Goal: Task Accomplishment & Management: Manage account settings

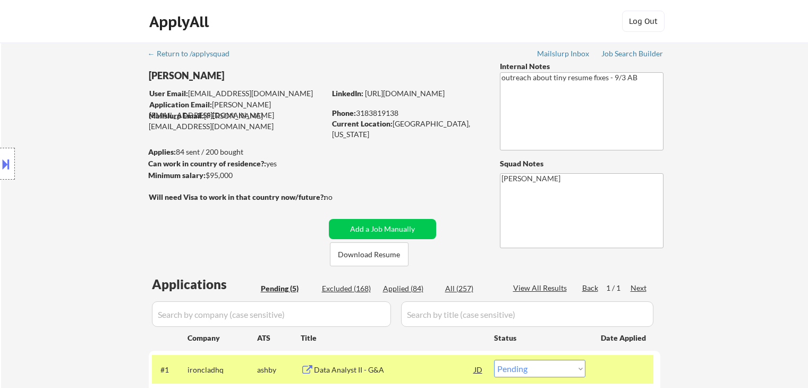
select select ""pending""
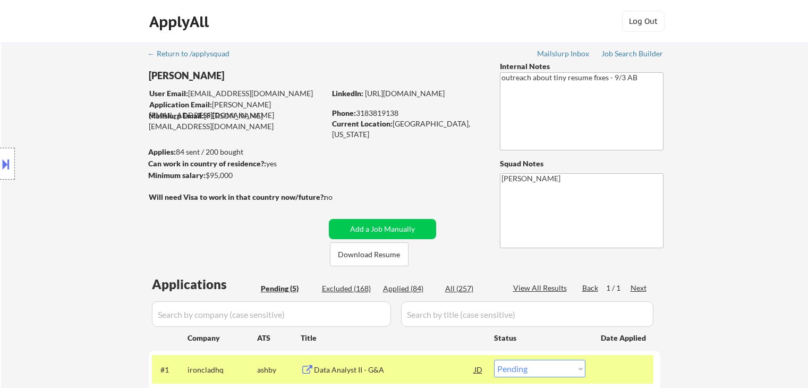
scroll to position [212, 0]
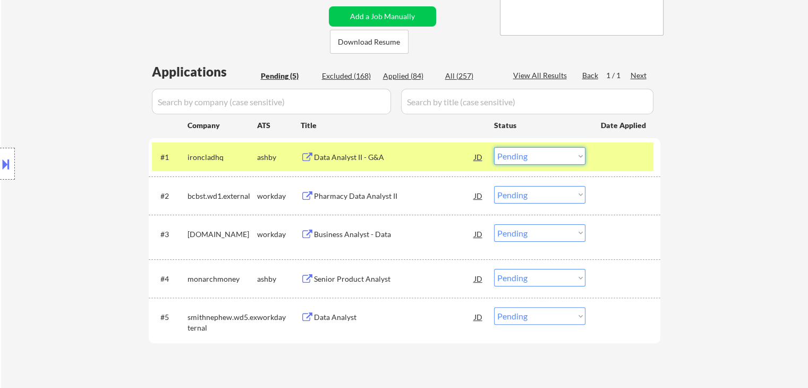
click at [520, 148] on select "Choose an option... Pending Applied Excluded (Questions) Excluded (Expired) Exc…" at bounding box center [539, 156] width 91 height 18
click at [494, 147] on select "Choose an option... Pending Applied Excluded (Questions) Excluded (Expired) Exc…" at bounding box center [539, 156] width 91 height 18
click at [334, 198] on div "Pharmacy Data Analyst II" at bounding box center [394, 196] width 160 height 11
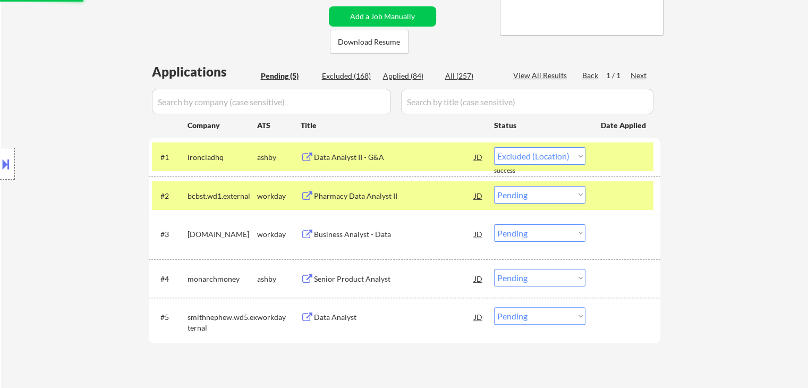
select select ""pending""
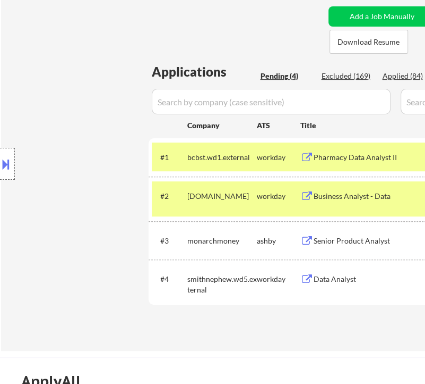
select select ""pending""
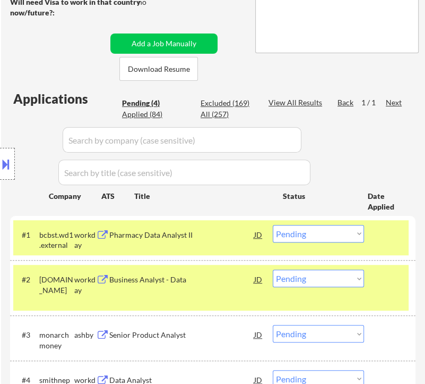
select select ""pending""
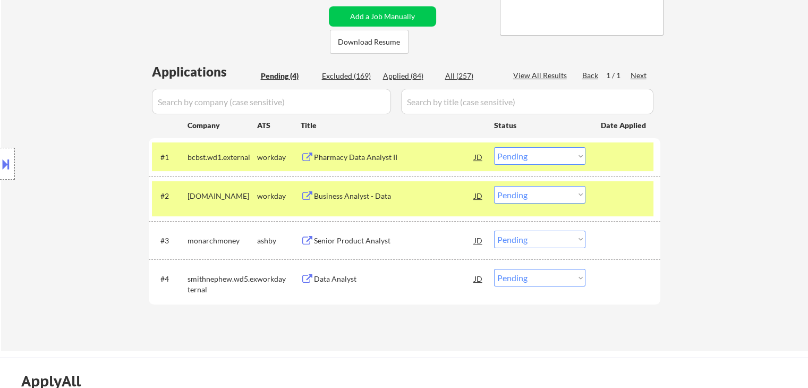
click at [343, 161] on div "Pharmacy Data Analyst II" at bounding box center [394, 157] width 160 height 11
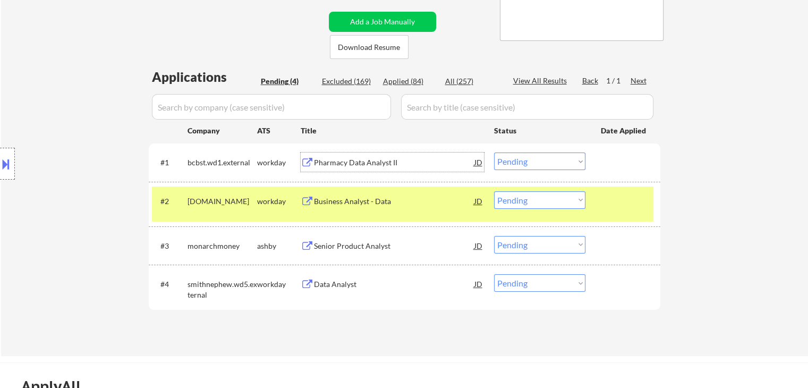
scroll to position [208, 0]
click at [517, 152] on select "Choose an option... Pending Applied Excluded (Questions) Excluded (Expired) Exc…" at bounding box center [539, 161] width 91 height 18
click at [494, 152] on select "Choose an option... Pending Applied Excluded (Questions) Excluded (Expired) Exc…" at bounding box center [539, 161] width 91 height 18
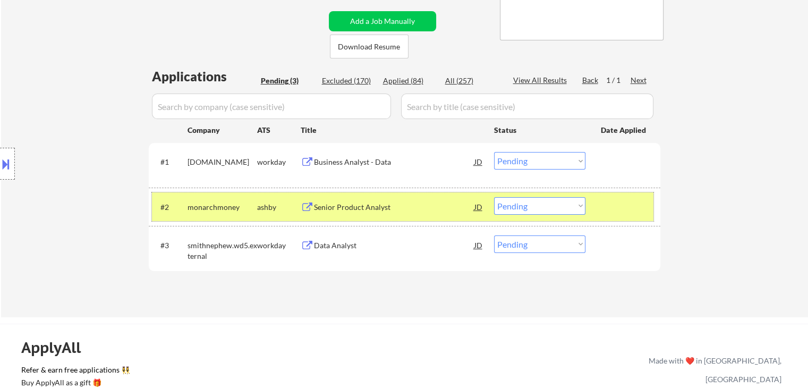
click at [254, 200] on div "monarchmoney" at bounding box center [223, 206] width 70 height 19
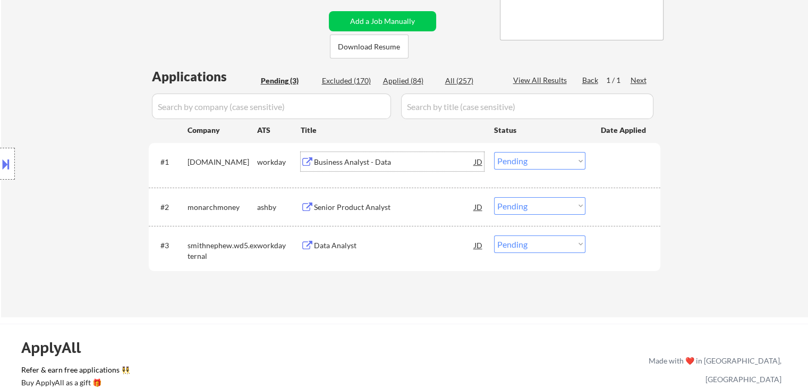
click at [334, 160] on div "Business Analyst - Data" at bounding box center [394, 162] width 160 height 11
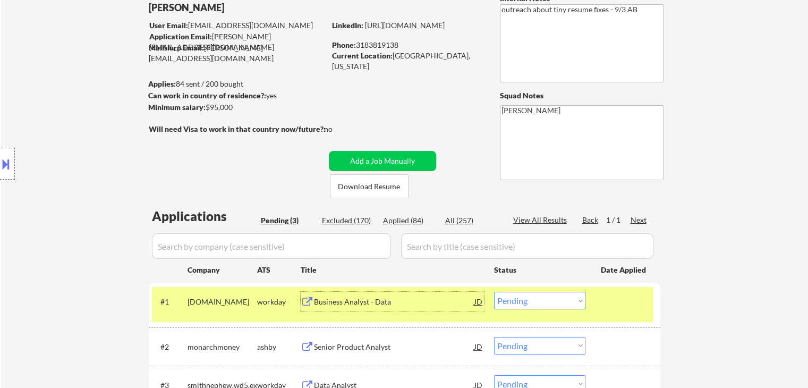
scroll to position [70, 0]
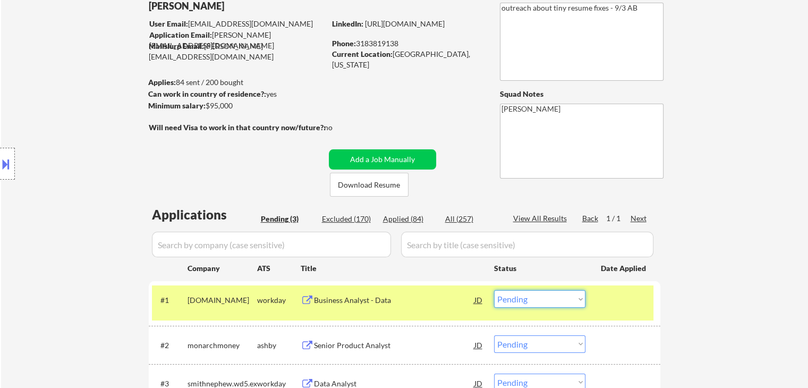
click at [532, 304] on select "Choose an option... Pending Applied Excluded (Questions) Excluded (Expired) Exc…" at bounding box center [539, 299] width 91 height 18
click at [494, 290] on select "Choose an option... Pending Applied Excluded (Questions) Excluded (Expired) Exc…" at bounding box center [539, 299] width 91 height 18
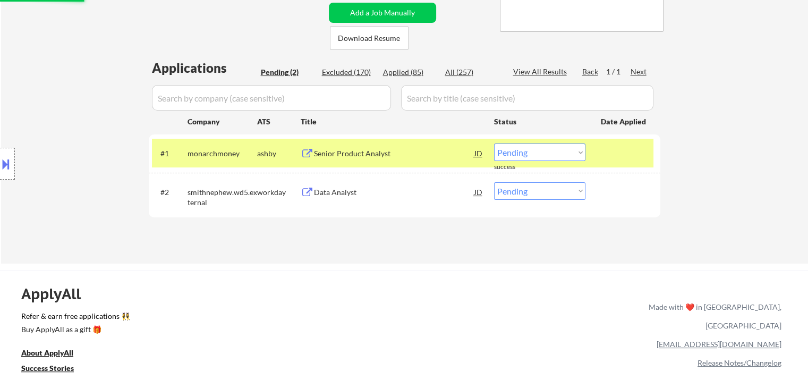
scroll to position [233, 0]
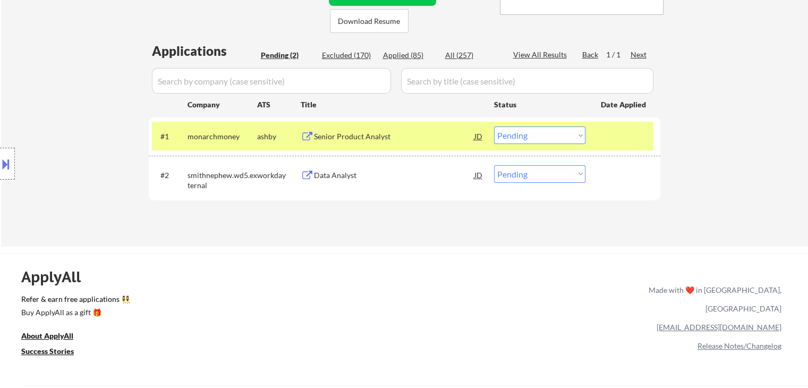
click at [355, 158] on div "#2 smithnephew.wd5.external workday Data Analyst JD Choose an option... Pending…" at bounding box center [405, 178] width 512 height 45
click at [355, 134] on div "Senior Product Analyst" at bounding box center [394, 136] width 160 height 11
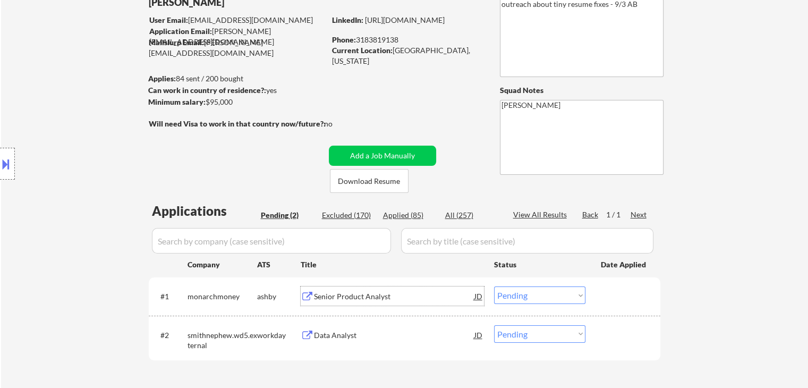
scroll to position [63, 0]
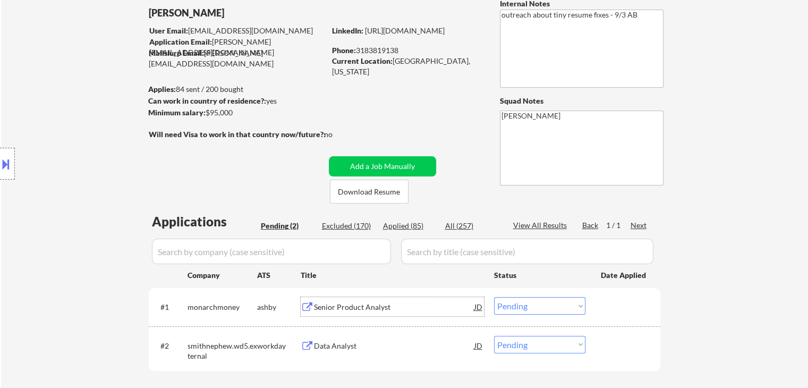
click at [376, 49] on div "Phone: 3183819138" at bounding box center [407, 50] width 150 height 11
copy div "3183819138"
click at [423, 35] on link "https://www.linkedin.com/in/marcus-esters/" at bounding box center [405, 30] width 80 height 9
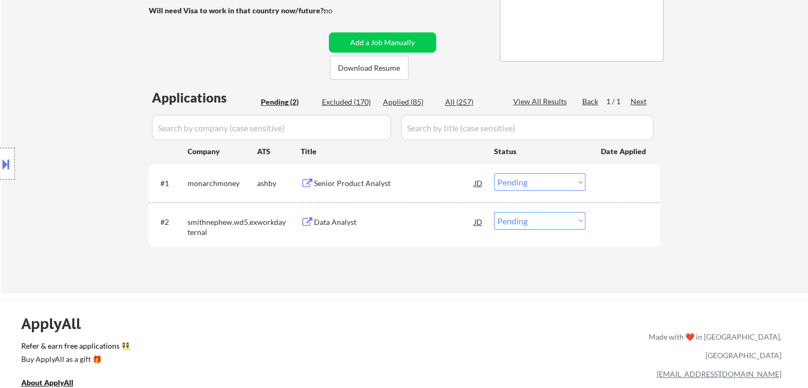
scroll to position [191, 0]
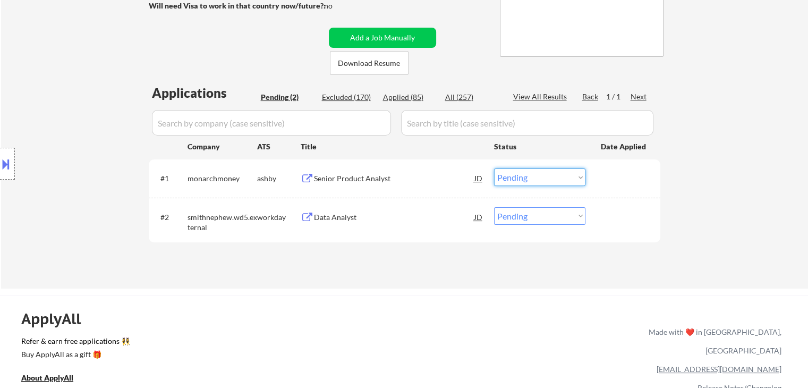
click at [542, 175] on select "Choose an option... Pending Applied Excluded (Questions) Excluded (Expired) Exc…" at bounding box center [539, 177] width 91 height 18
click at [494, 168] on select "Choose an option... Pending Applied Excluded (Questions) Excluded (Expired) Exc…" at bounding box center [539, 177] width 91 height 18
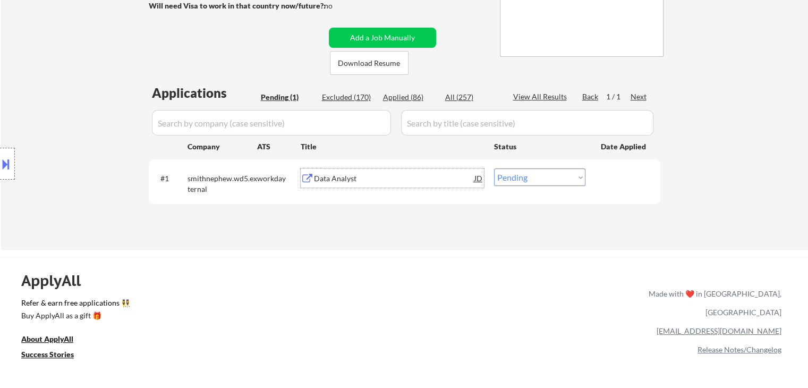
click at [323, 179] on div "Data Analyst" at bounding box center [394, 178] width 160 height 11
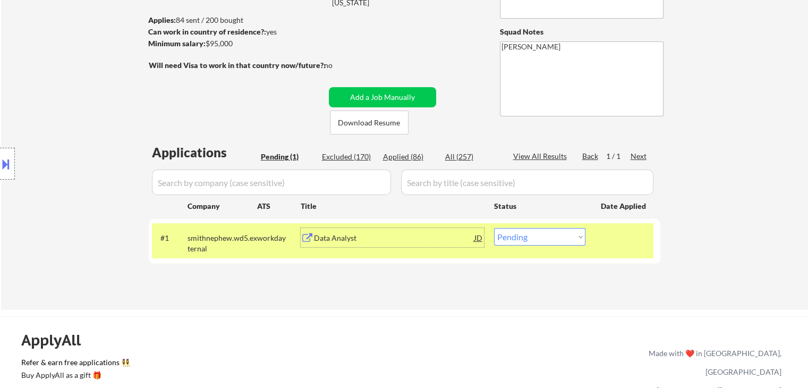
scroll to position [132, 0]
click at [531, 234] on select "Choose an option... Pending Applied Excluded (Questions) Excluded (Expired) Exc…" at bounding box center [539, 237] width 91 height 18
select select ""applied""
click at [494, 228] on select "Choose an option... Pending Applied Excluded (Questions) Excluded (Expired) Exc…" at bounding box center [539, 237] width 91 height 18
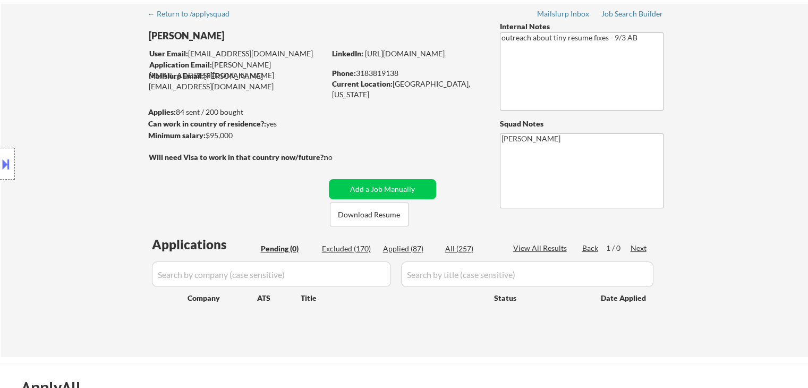
scroll to position [40, 0]
click at [393, 244] on div "Applied (87)" at bounding box center [409, 248] width 53 height 11
select select ""applied""
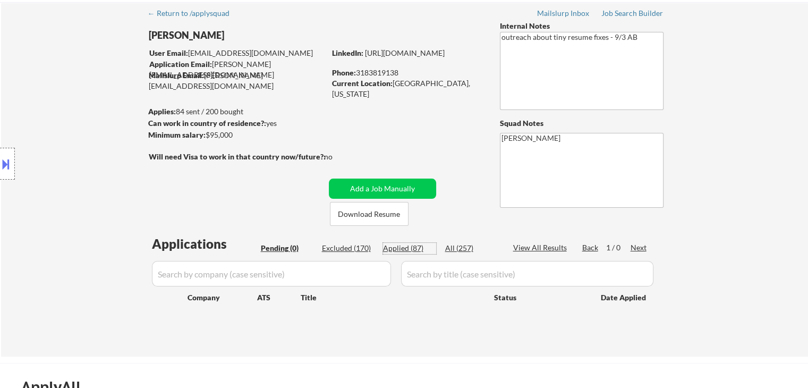
select select ""applied""
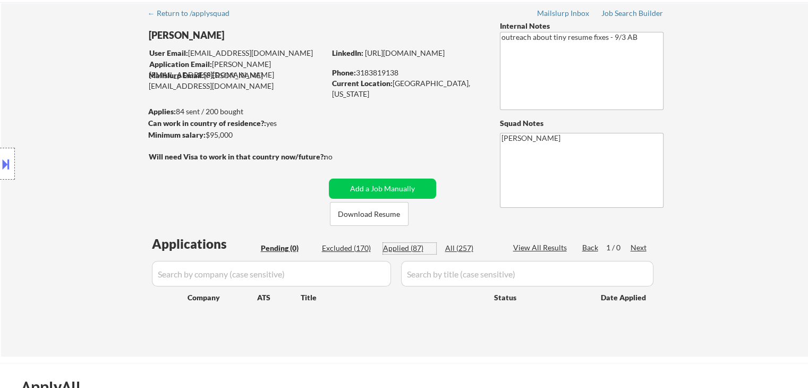
select select ""applied""
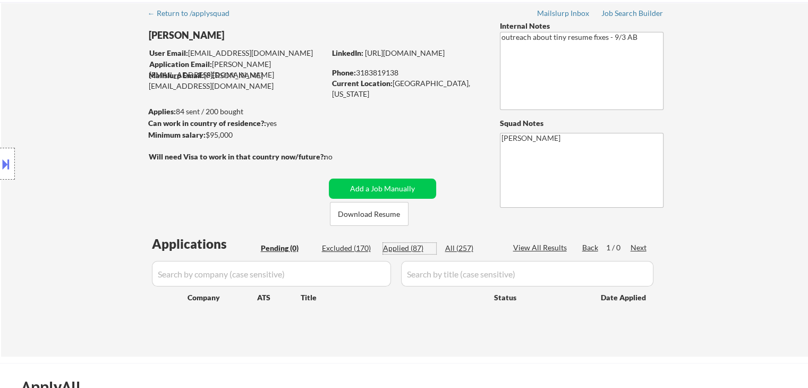
select select ""applied""
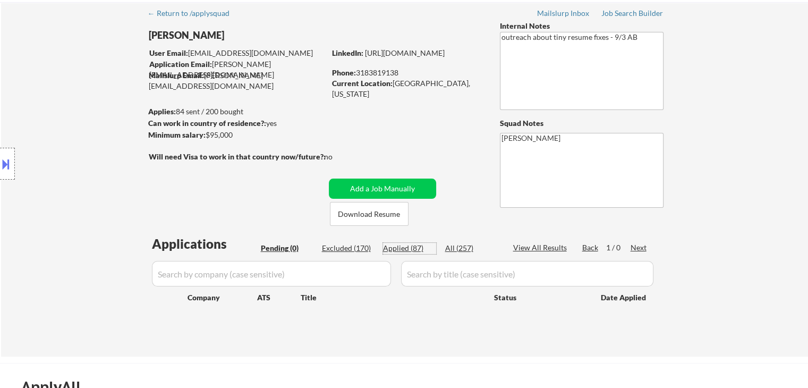
select select ""applied""
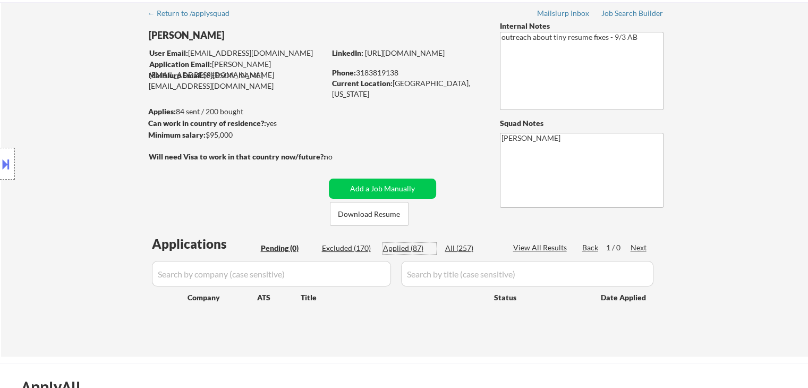
select select ""applied""
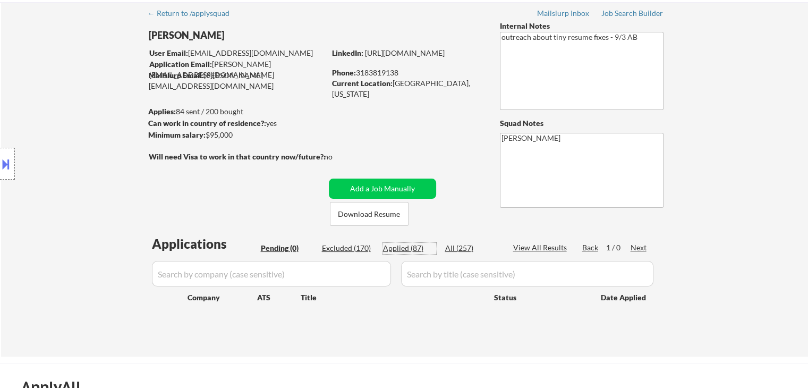
select select ""applied""
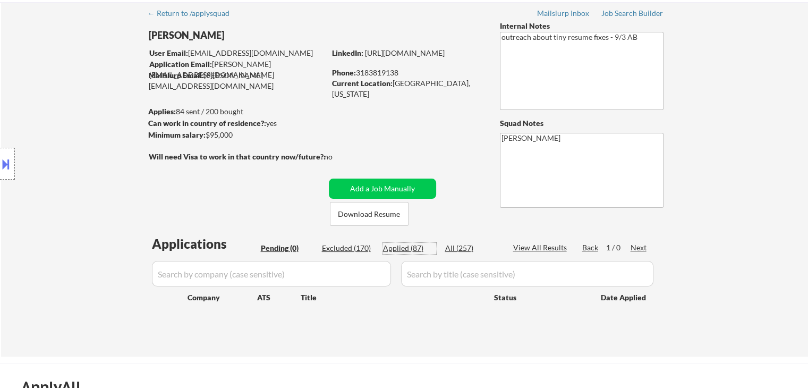
select select ""applied""
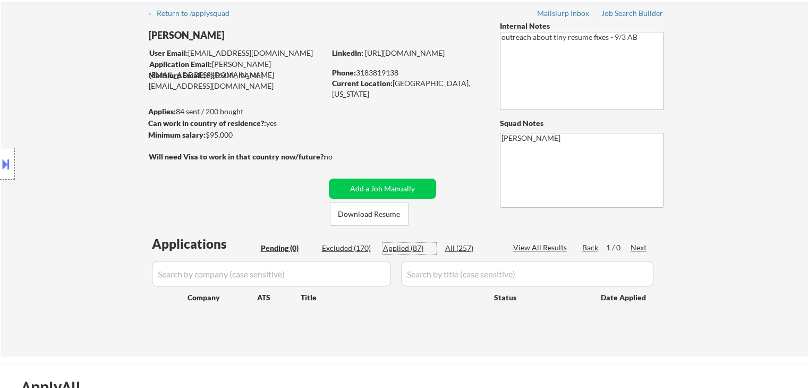
select select ""applied""
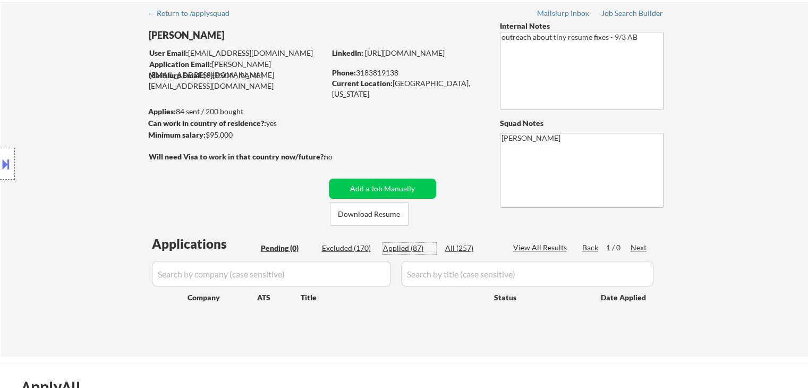
select select ""applied""
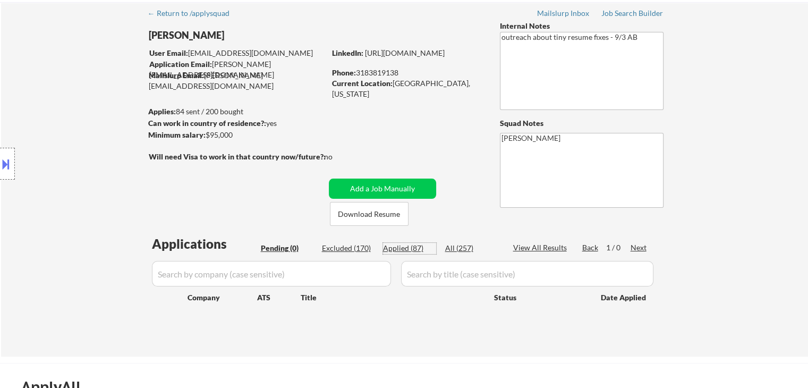
select select ""applied""
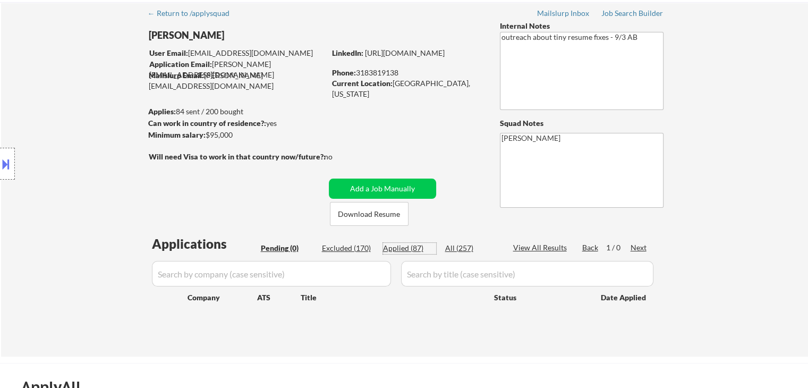
select select ""applied""
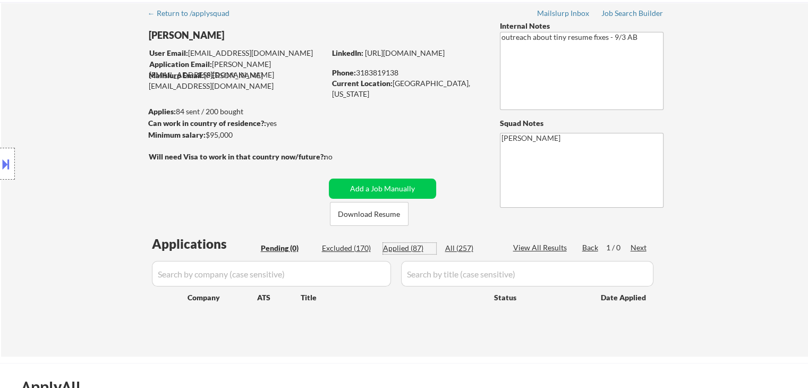
select select ""applied""
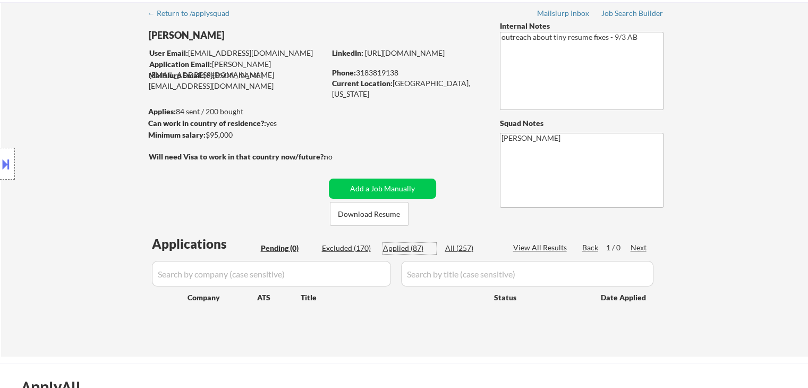
select select ""applied""
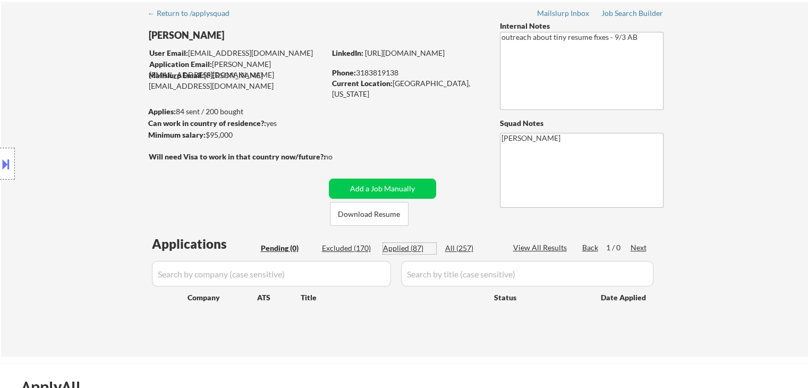
select select ""applied""
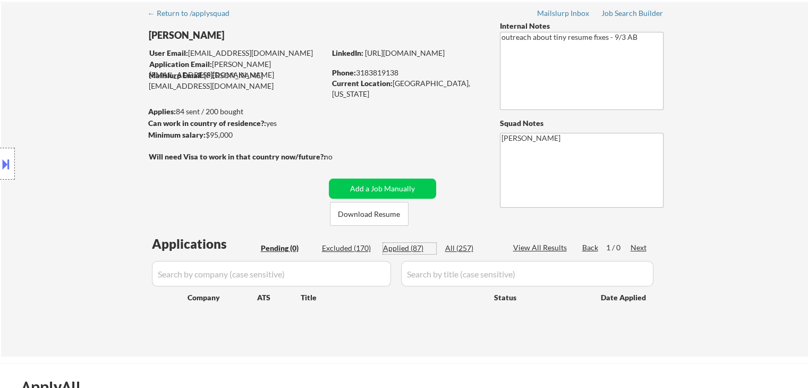
select select ""applied""
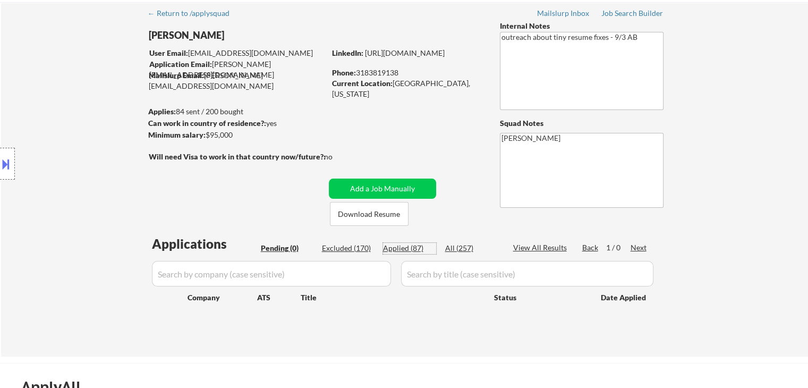
select select ""applied""
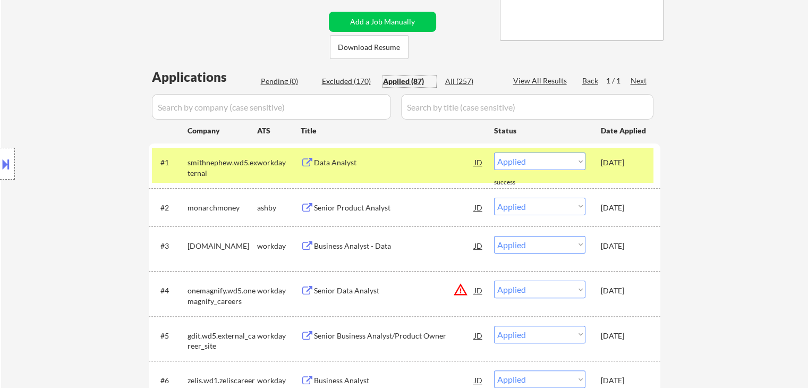
scroll to position [208, 0]
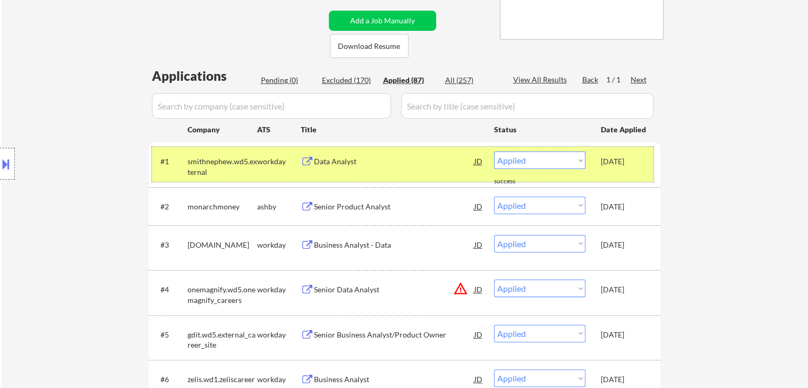
click at [278, 175] on div "#1 smithnephew.wd5.external workday Data Analyst JD Choose an option... Pending…" at bounding box center [402, 164] width 501 height 35
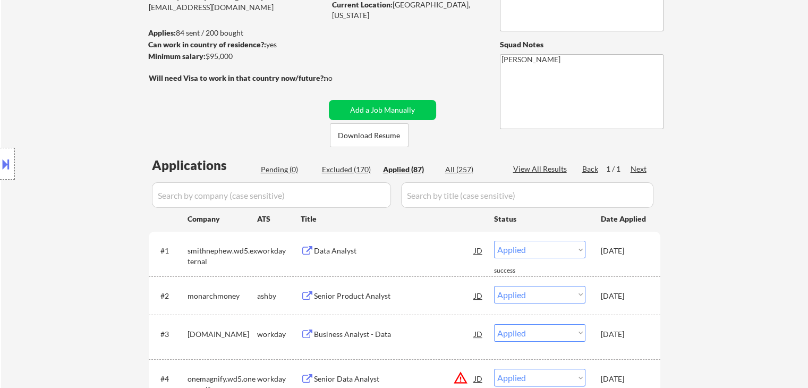
scroll to position [113, 0]
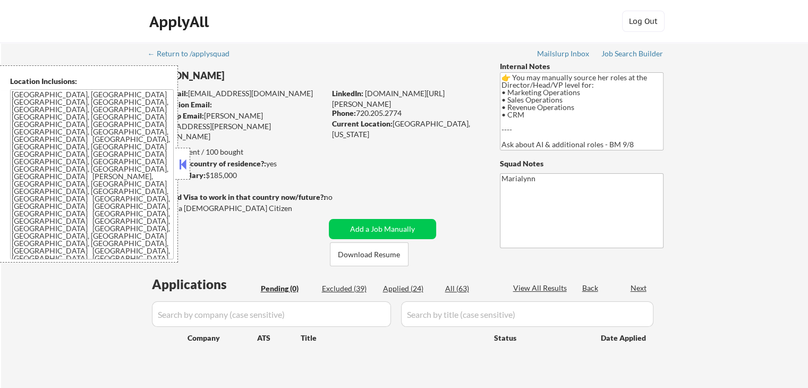
click at [184, 166] on button at bounding box center [183, 164] width 12 height 16
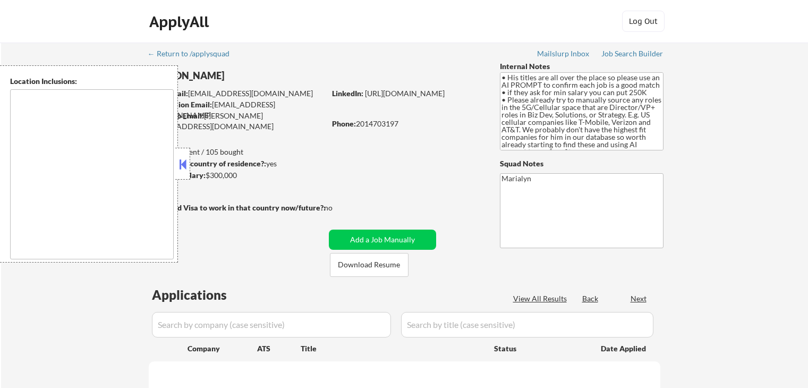
type textarea "[GEOGRAPHIC_DATA], [GEOGRAPHIC_DATA], [GEOGRAPHIC_DATA] [GEOGRAPHIC_DATA], [GEO…"
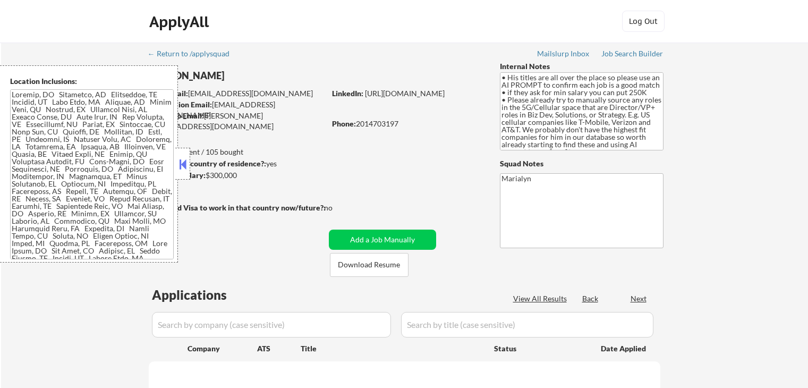
select select ""pending""
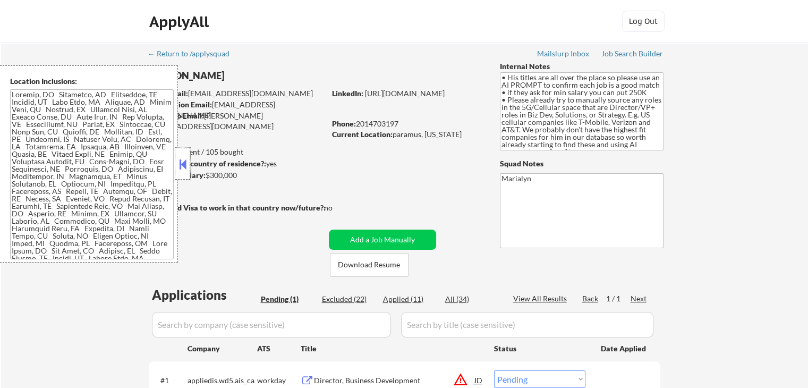
click at [180, 154] on div at bounding box center [182, 164] width 15 height 32
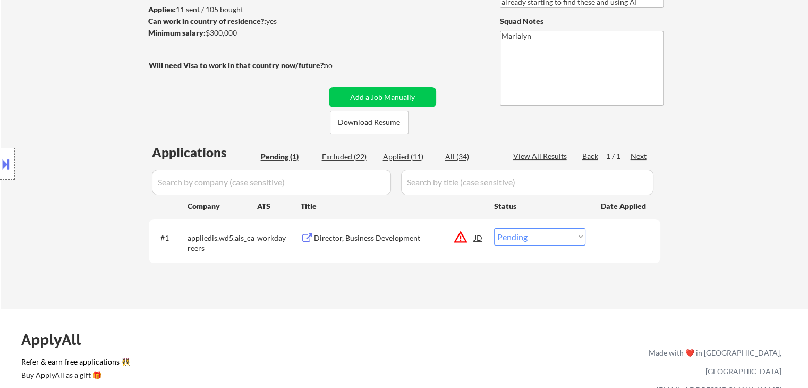
scroll to position [157, 0]
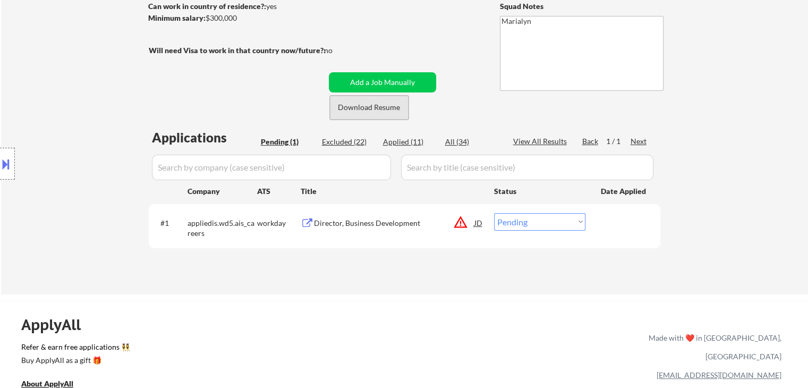
click at [396, 111] on button "Download Resume" at bounding box center [369, 108] width 79 height 24
click at [389, 219] on div "Director, Business Development" at bounding box center [394, 223] width 160 height 11
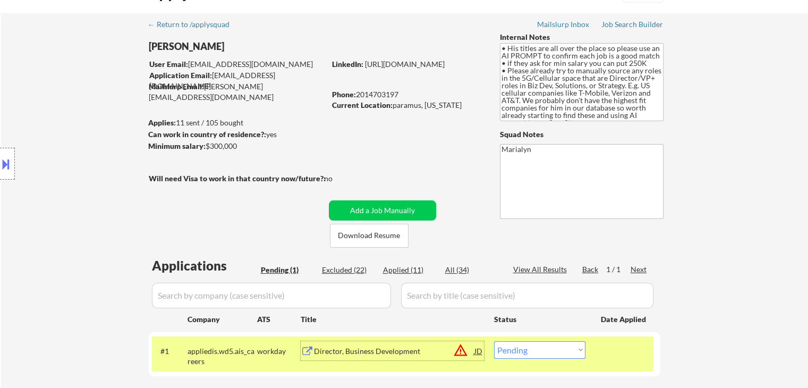
scroll to position [0, 0]
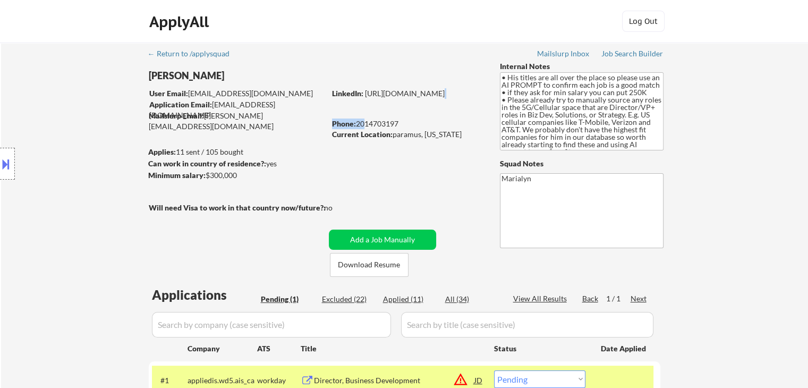
drag, startPoint x: 359, startPoint y: 126, endPoint x: 359, endPoint y: 115, distance: 10.6
click at [359, 115] on div "LinkedIn: https://www.linkedin.com/in/arvindersinghanand/ Phone: 2014703197 Cur…" at bounding box center [408, 114] width 152 height 52
click at [359, 99] on div "LinkedIn: https://www.linkedin.com/in/arvindersinghanand/" at bounding box center [408, 93] width 152 height 11
copy div "2014703197"
drag, startPoint x: 359, startPoint y: 121, endPoint x: 403, endPoint y: 118, distance: 43.6
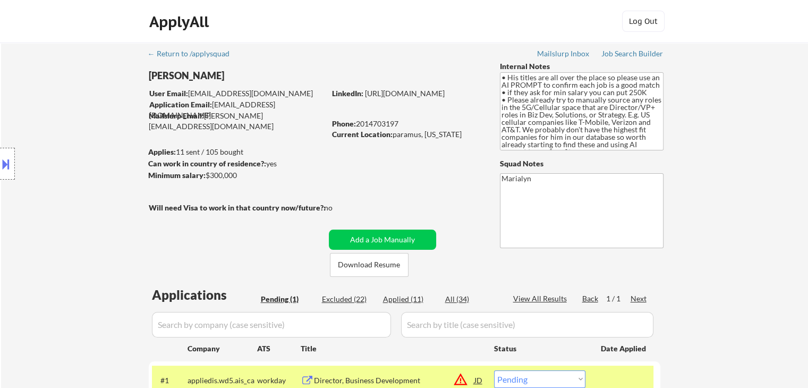
click at [403, 118] on div "Phone: 2014703197" at bounding box center [407, 123] width 150 height 11
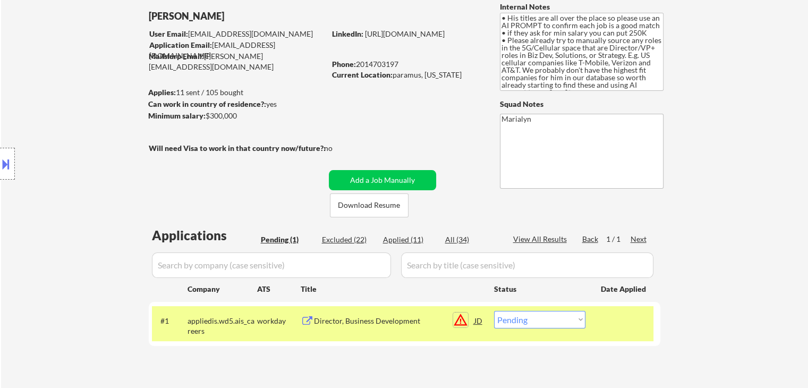
click at [460, 321] on button "warning_amber" at bounding box center [460, 319] width 15 height 15
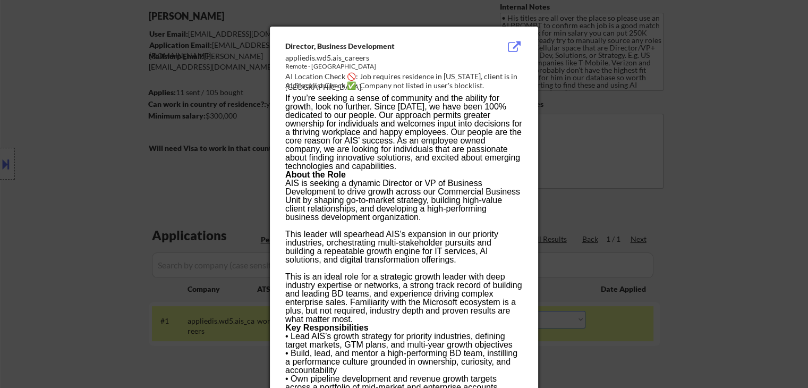
click at [245, 322] on div at bounding box center [404, 194] width 808 height 388
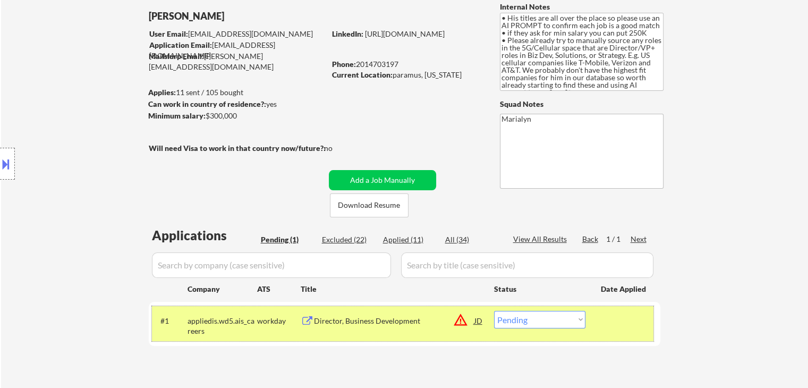
click at [245, 322] on div "appliedis.wd5.ais_careers" at bounding box center [223, 326] width 70 height 21
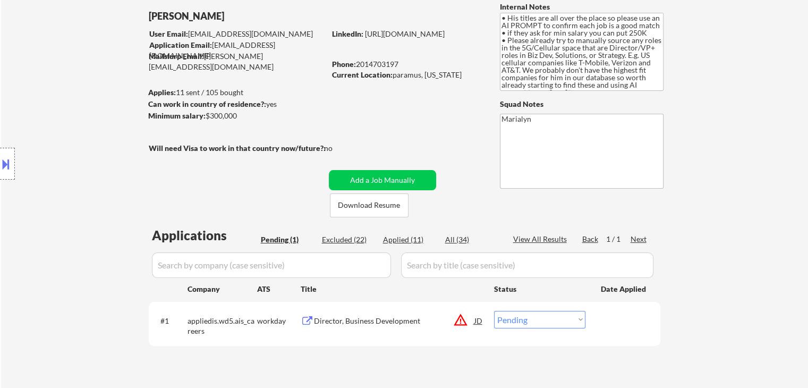
click at [245, 322] on div "appliedis.wd5.ais_careers" at bounding box center [223, 326] width 70 height 21
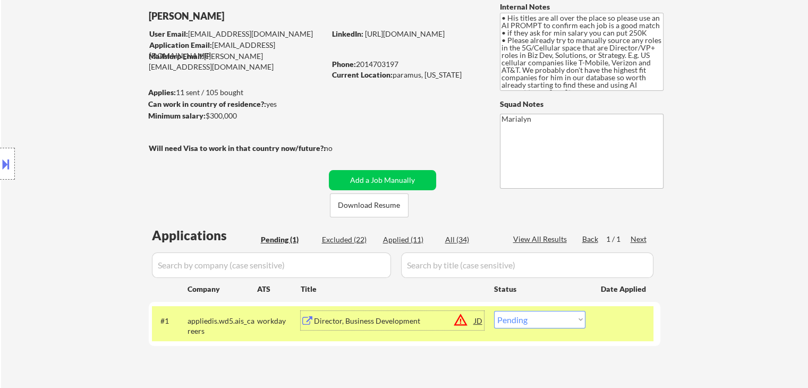
click at [385, 322] on div "Director, Business Development" at bounding box center [394, 321] width 160 height 11
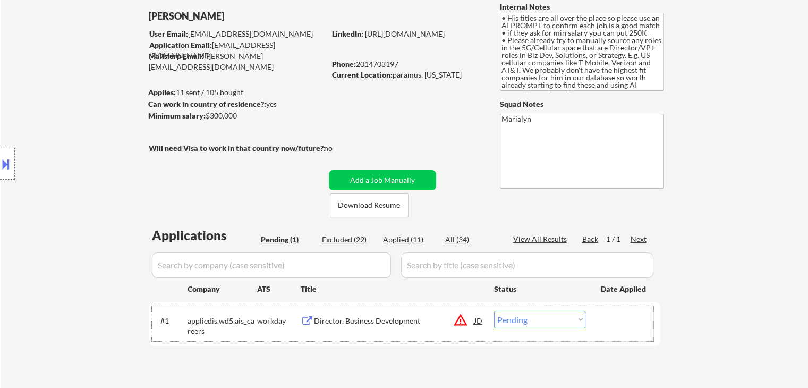
click at [226, 317] on div "appliedis.wd5.ais_careers" at bounding box center [223, 326] width 70 height 21
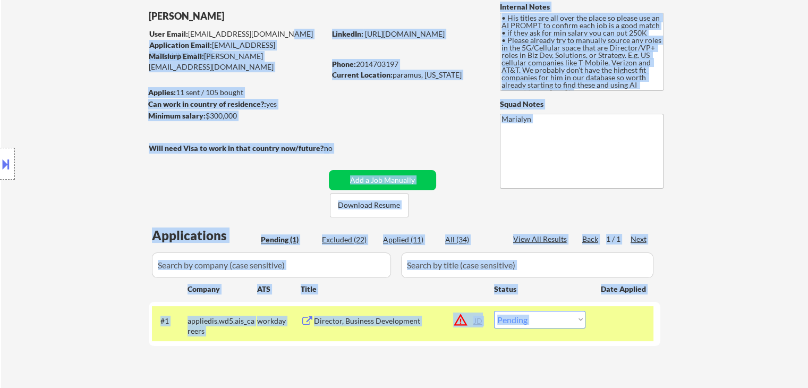
drag, startPoint x: 287, startPoint y: 34, endPoint x: 242, endPoint y: -44, distance: 90.5
click at [242, 0] on html "← Return to /applysquad Mailslurp Inbox Job Search Builder Arvinder Anand User …" at bounding box center [404, 135] width 808 height 388
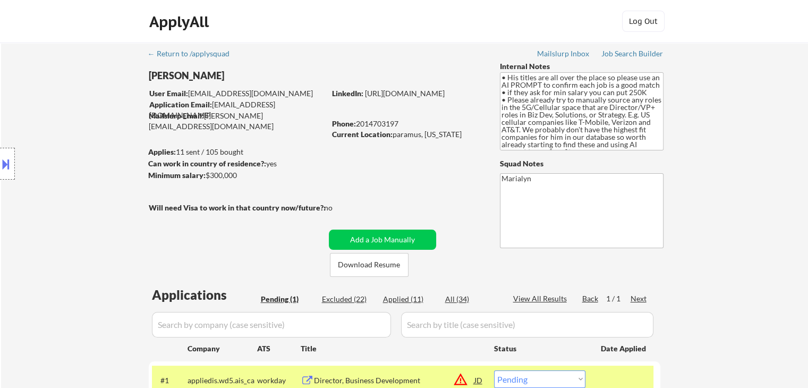
click at [274, 58] on div "← Return to /applysquad Mailslurp Inbox Job Search Builder Arvinder Anand User …" at bounding box center [405, 242] width 530 height 401
click at [314, 35] on div "ApplyAll Log In Sign Up Log Out" at bounding box center [404, 24] width 531 height 27
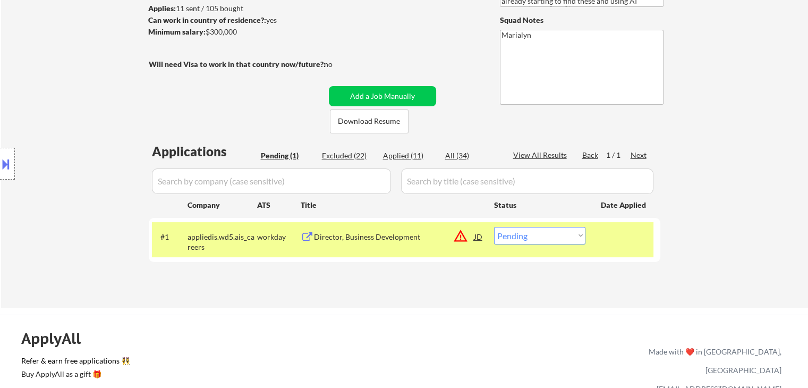
scroll to position [144, 0]
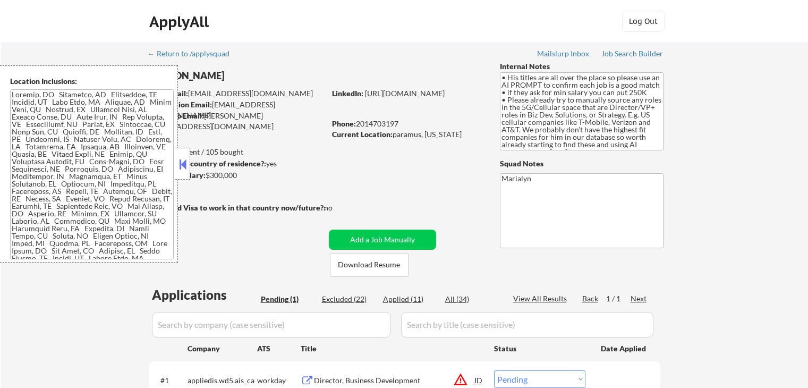
scroll to position [144, 0]
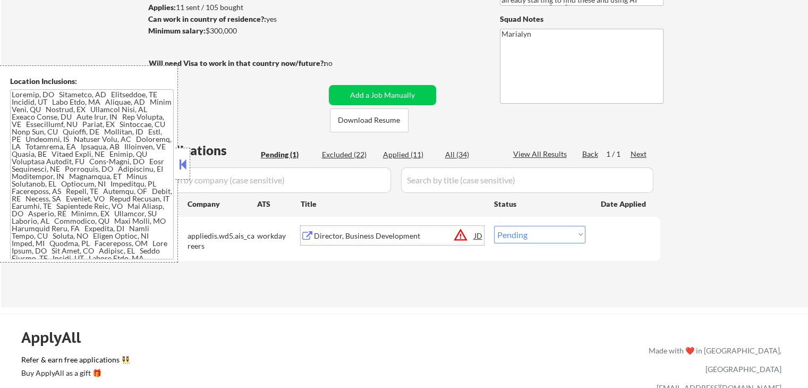
click at [388, 236] on div "Director, Business Development" at bounding box center [394, 236] width 160 height 11
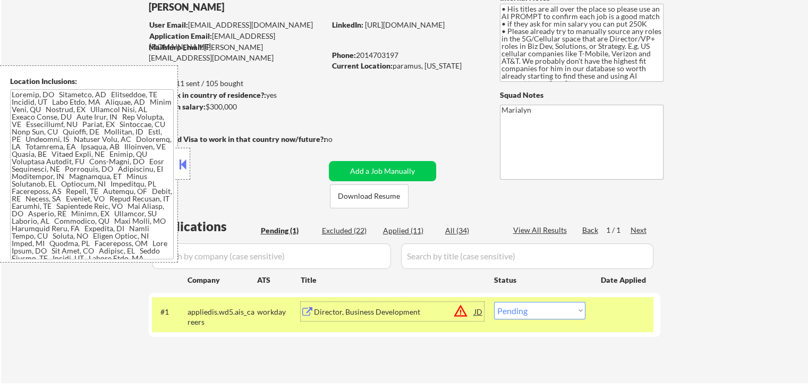
scroll to position [62, 0]
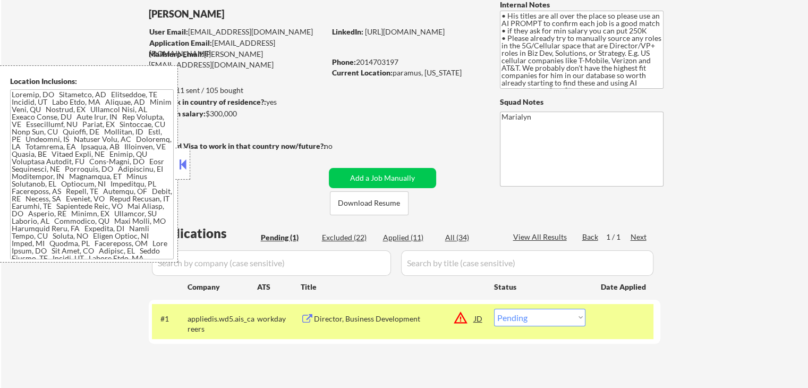
click at [361, 57] on div "Phone: 2014703197" at bounding box center [407, 62] width 150 height 11
click at [359, 58] on div "Phone: [PHONE_NUMBER]" at bounding box center [407, 62] width 150 height 11
click at [360, 58] on div "Phone: [PHONE_NUMBER]" at bounding box center [407, 62] width 150 height 11
click at [359, 59] on div "Phone: [PHONE_NUMBER]" at bounding box center [407, 62] width 150 height 11
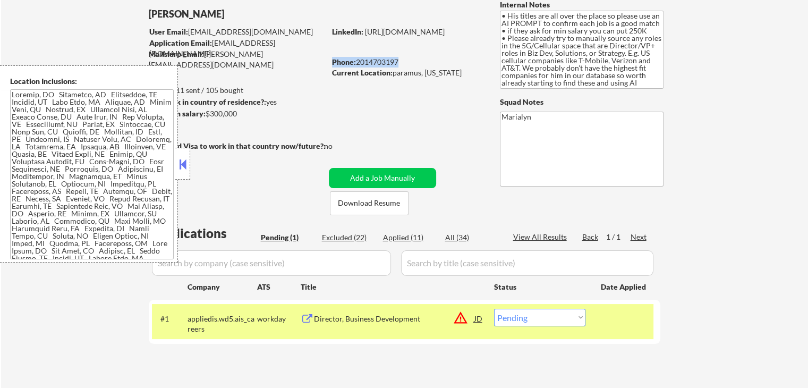
click at [359, 58] on div "Phone: [PHONE_NUMBER]" at bounding box center [407, 62] width 150 height 11
click at [415, 63] on div "Phone: [PHONE_NUMBER]" at bounding box center [407, 62] width 150 height 11
click at [368, 83] on div "← Return to /applysquad Mailslurp Inbox Job Search Builder [PERSON_NAME] User E…" at bounding box center [405, 181] width 530 height 401
copy div "2014703197"
drag, startPoint x: 357, startPoint y: 60, endPoint x: 407, endPoint y: 64, distance: 49.5
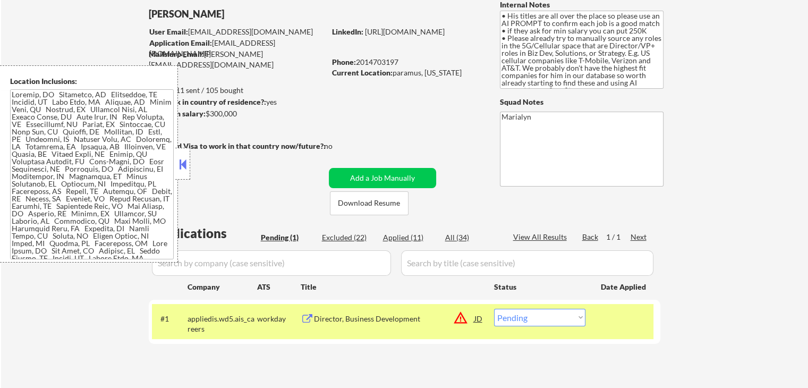
click at [407, 64] on div "Phone: [PHONE_NUMBER]" at bounding box center [407, 62] width 150 height 11
click at [177, 170] on button at bounding box center [183, 164] width 12 height 16
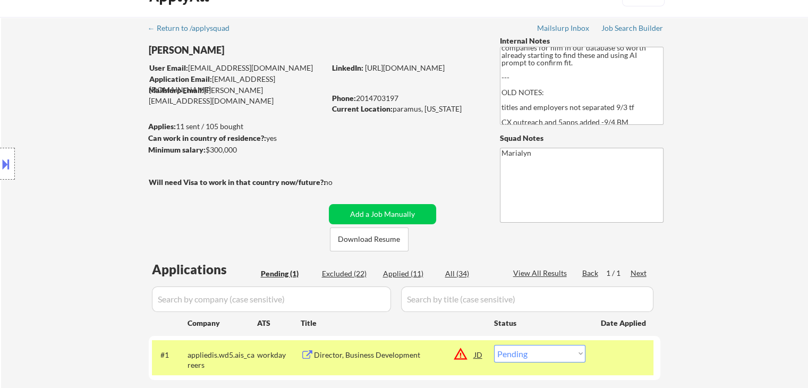
scroll to position [32, 0]
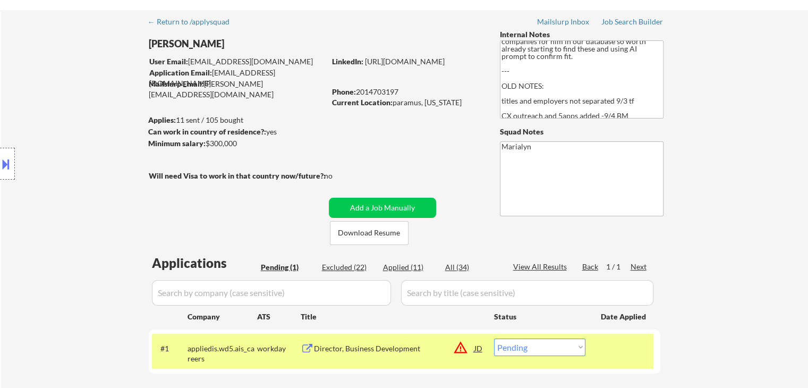
click at [4, 164] on button at bounding box center [6, 164] width 12 height 18
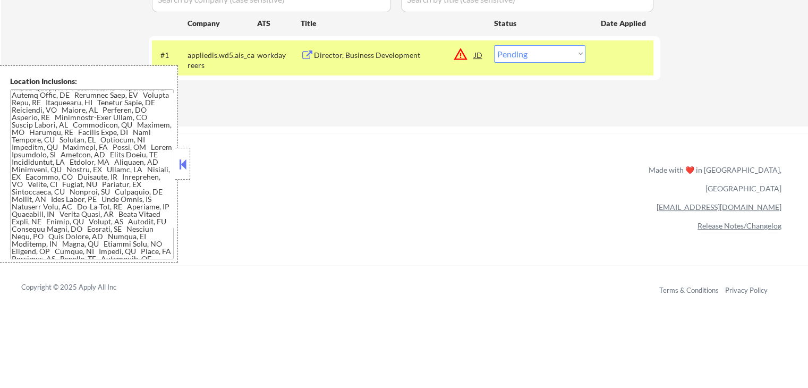
scroll to position [323, 0]
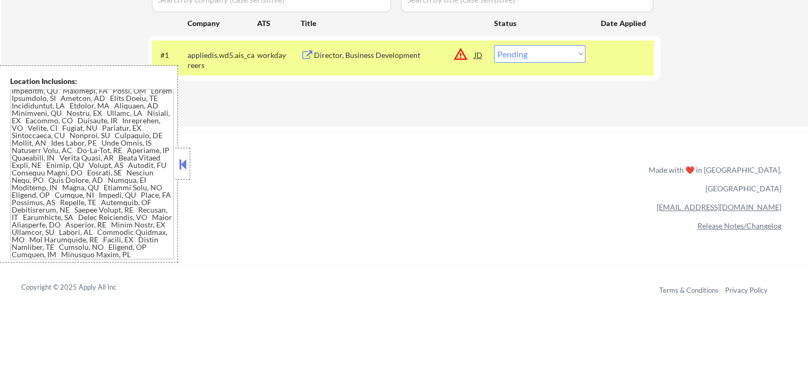
drag, startPoint x: 385, startPoint y: 98, endPoint x: 405, endPoint y: 105, distance: 20.8
click at [405, 105] on div "Applications Pending (1) Excluded (22) Applied (11) All (34) View All Results B…" at bounding box center [405, 34] width 512 height 146
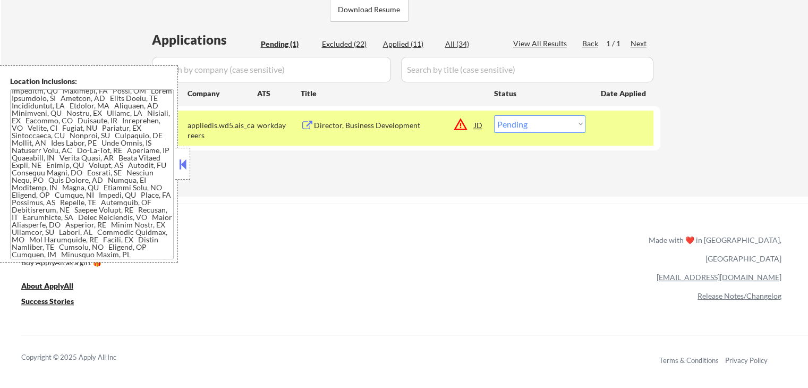
scroll to position [253, 0]
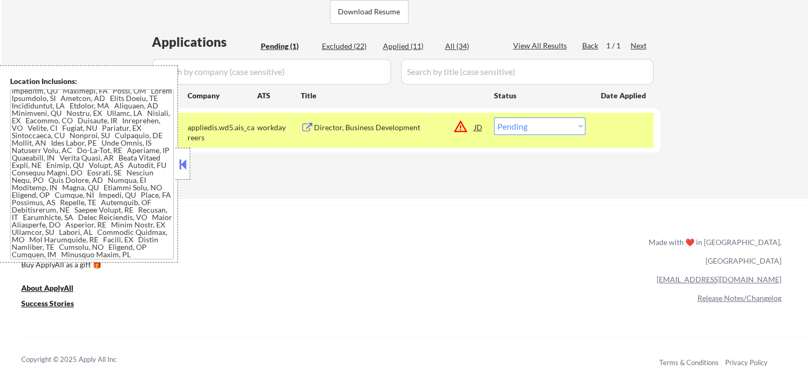
click at [180, 160] on button at bounding box center [183, 164] width 12 height 16
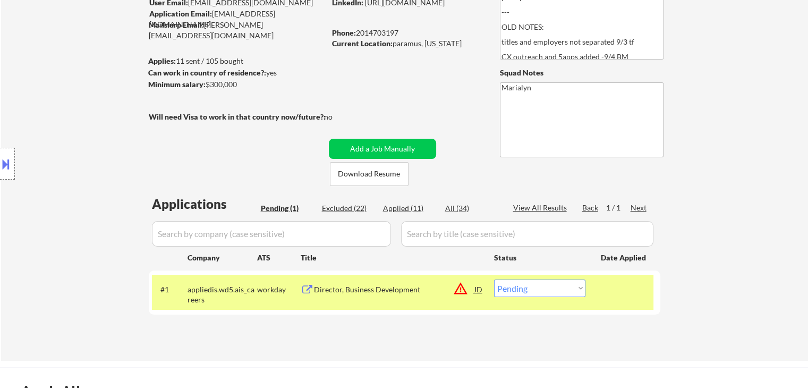
scroll to position [91, 0]
click at [525, 293] on select "Choose an option... Pending Applied Excluded (Questions) Excluded (Expired) Exc…" at bounding box center [539, 288] width 91 height 18
select select ""applied""
click at [494, 279] on select "Choose an option... Pending Applied Excluded (Questions) Excluded (Expired) Exc…" at bounding box center [539, 288] width 91 height 18
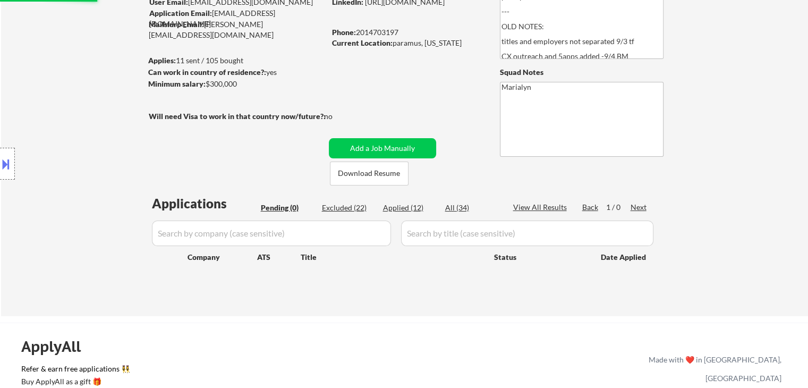
scroll to position [0, 0]
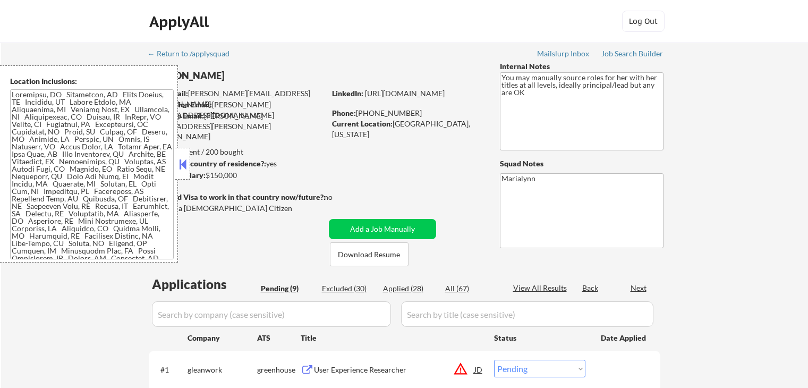
select select ""pending""
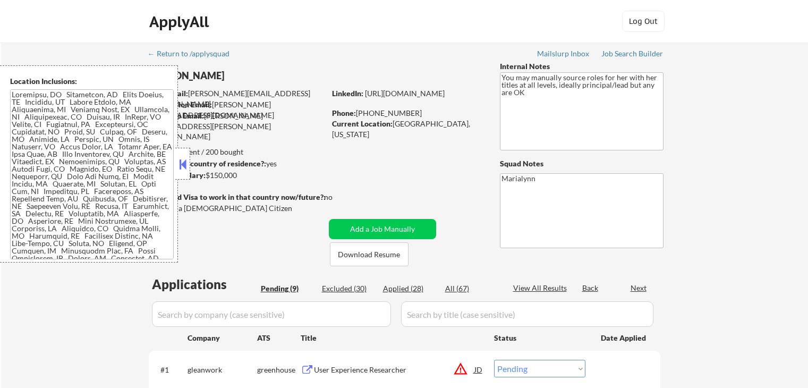
select select ""pending""
click at [185, 154] on div at bounding box center [182, 164] width 15 height 32
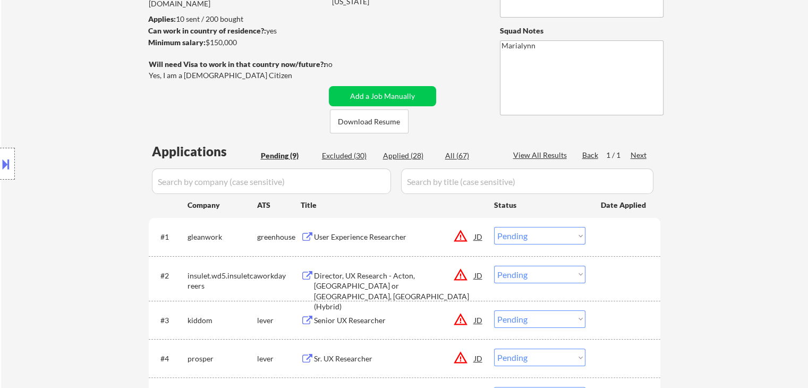
scroll to position [133, 0]
click at [379, 122] on button "Download Resume" at bounding box center [369, 121] width 79 height 24
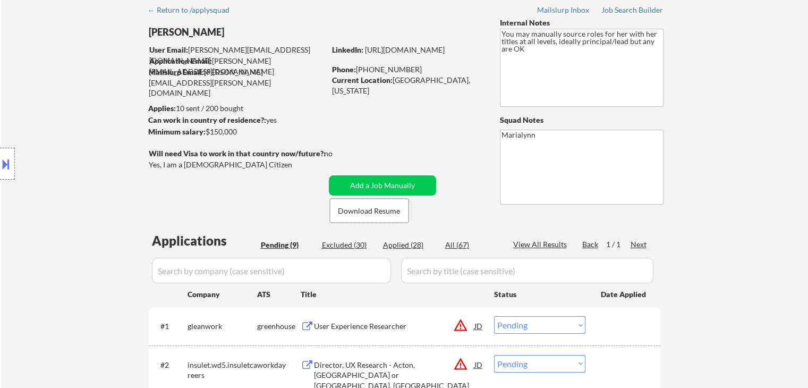
scroll to position [44, 0]
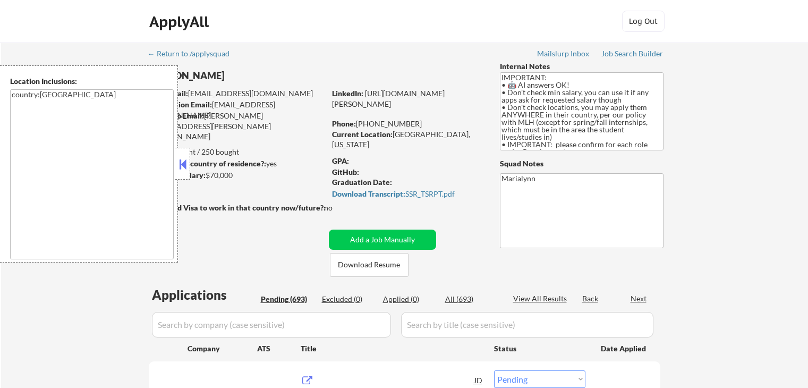
select select ""pending""
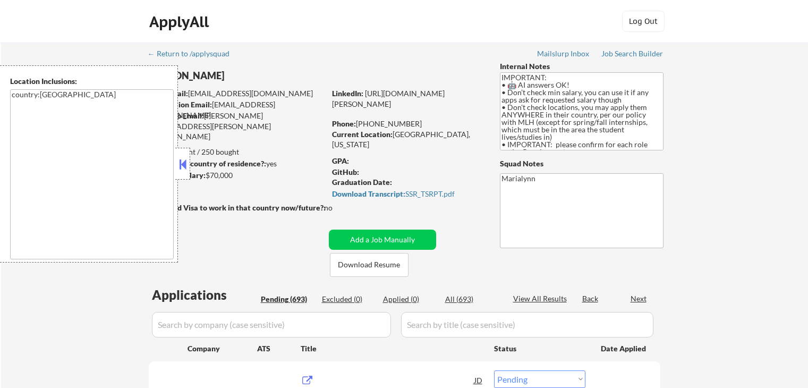
select select ""pending""
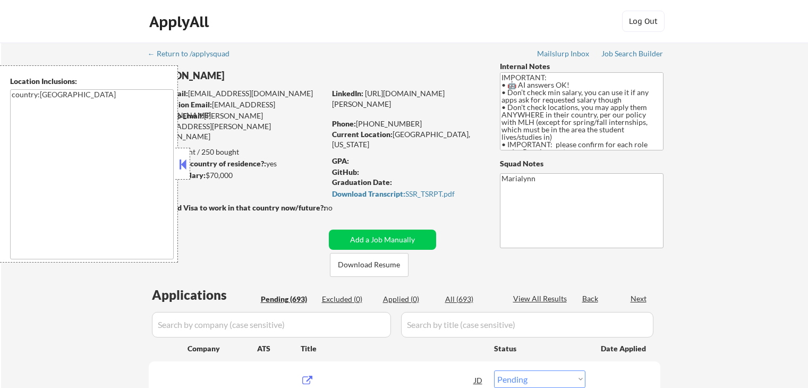
select select ""pending""
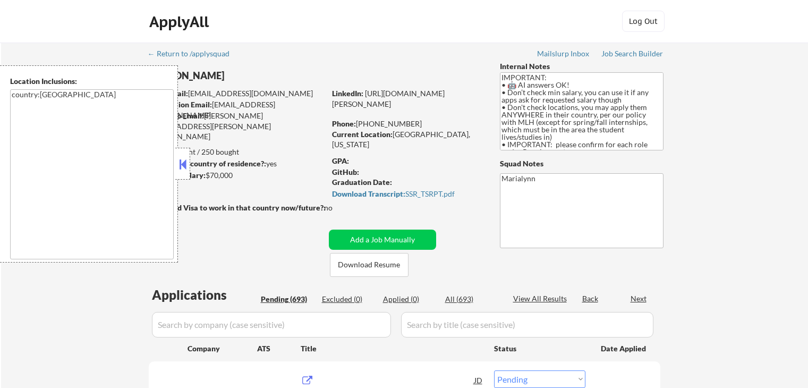
select select ""pending""
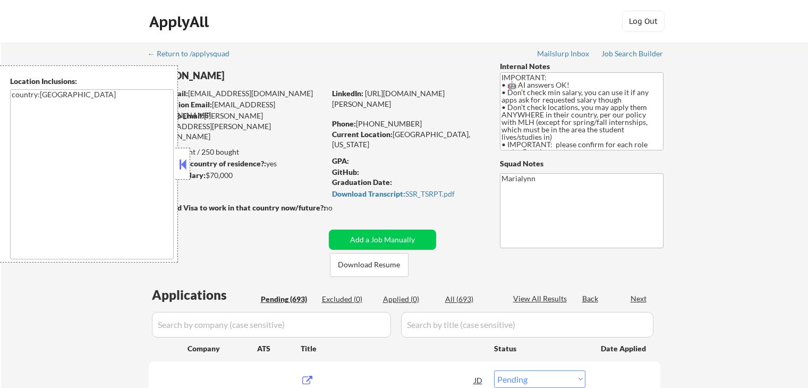
select select ""pending""
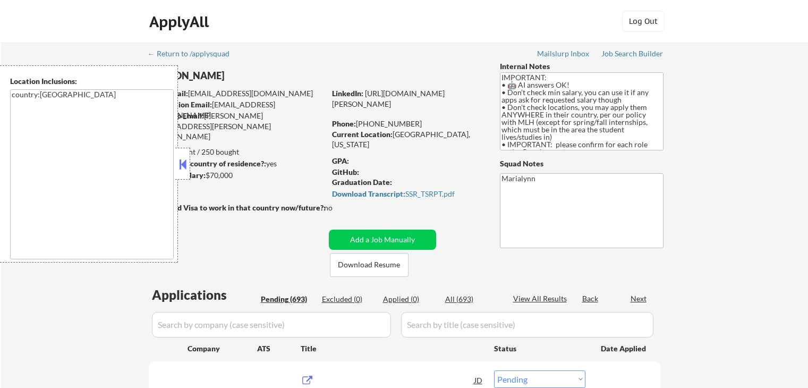
select select ""pending""
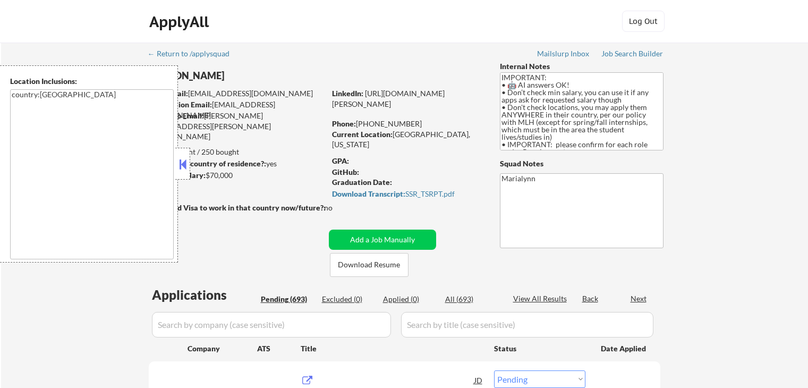
select select ""pending""
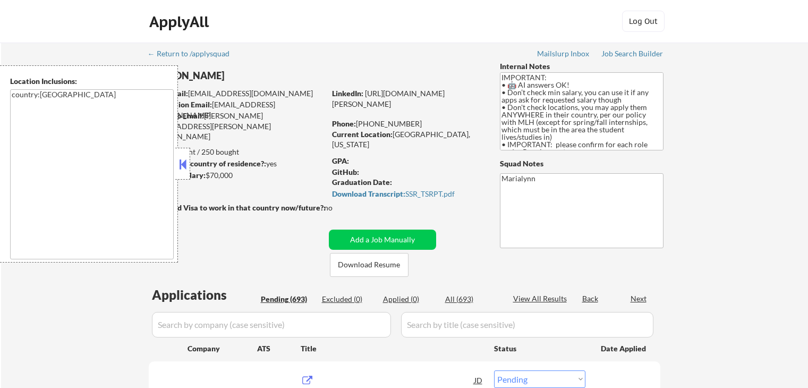
select select ""pending""
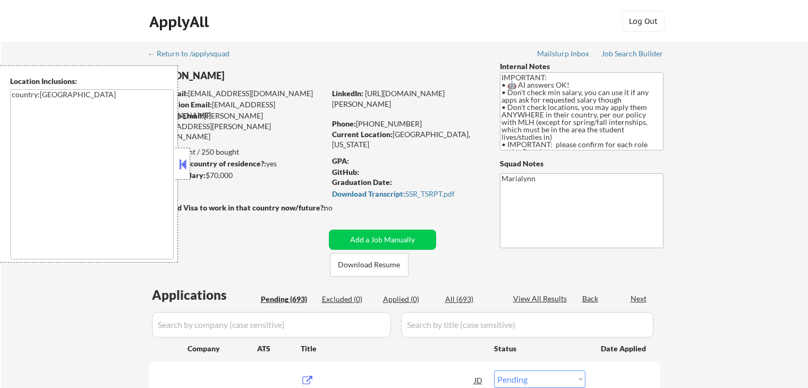
select select ""pending""
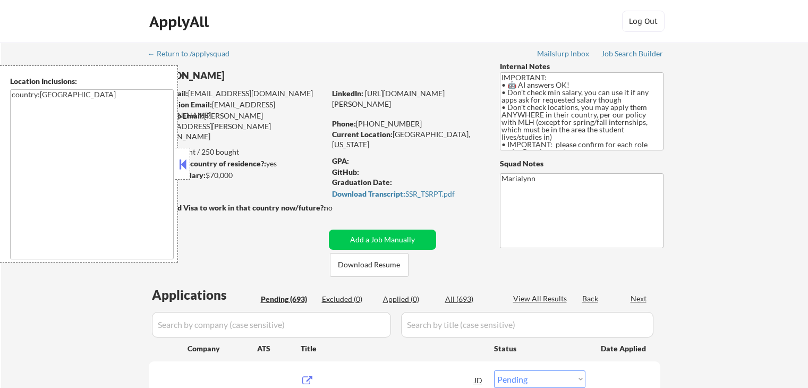
select select ""pending""
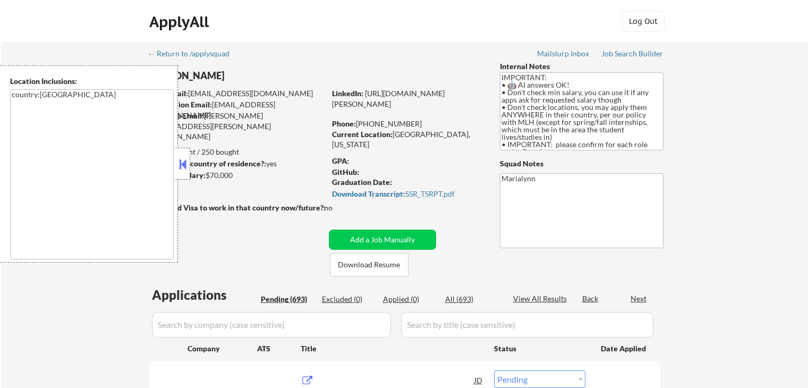
select select ""pending""
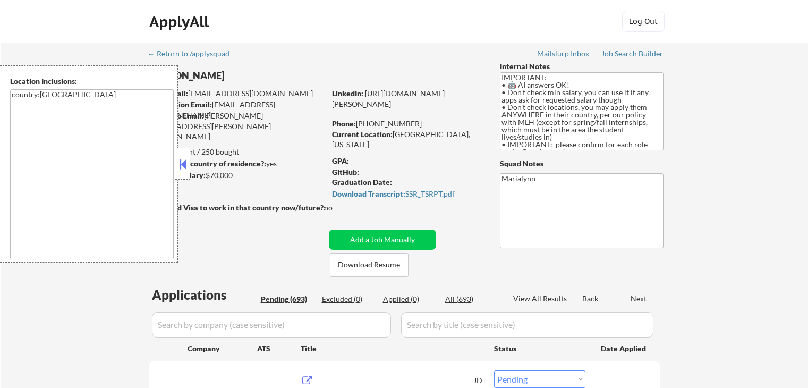
select select ""pending""
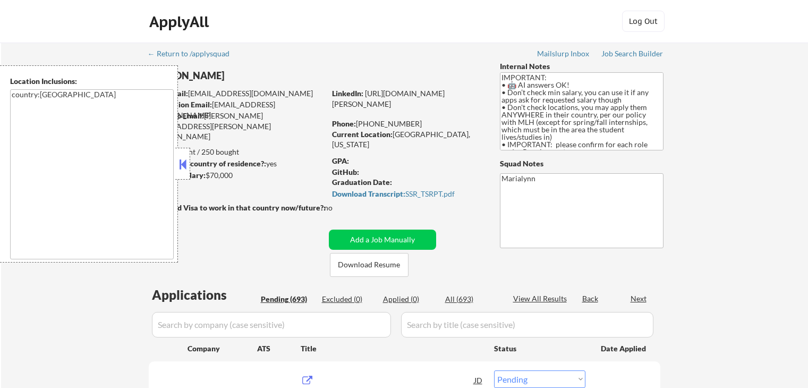
select select ""pending""
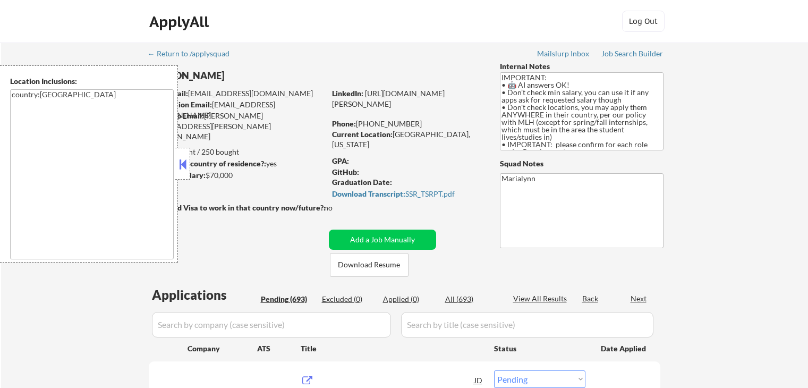
select select ""pending""
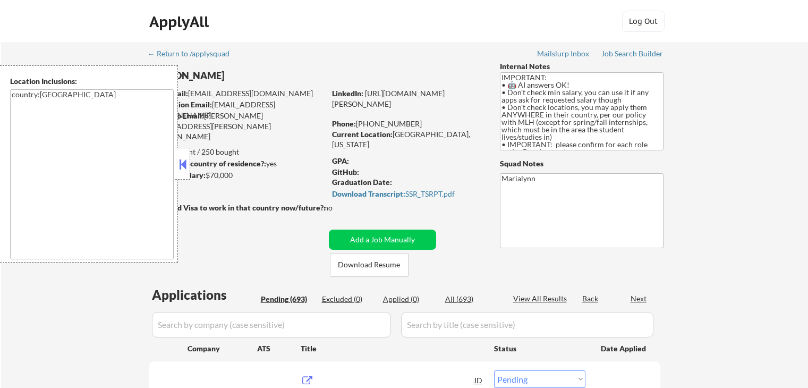
select select ""pending""
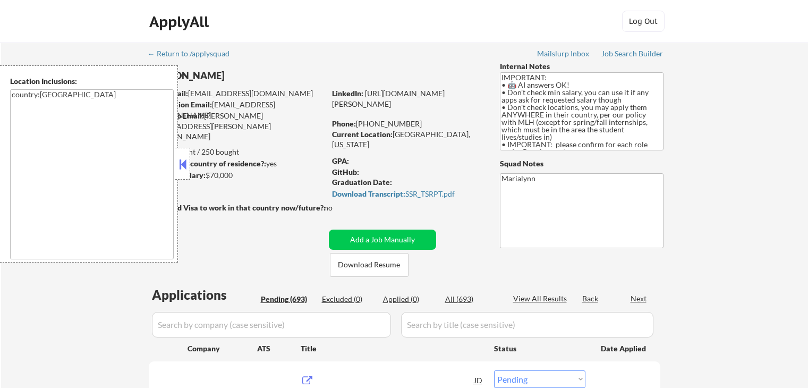
select select ""pending""
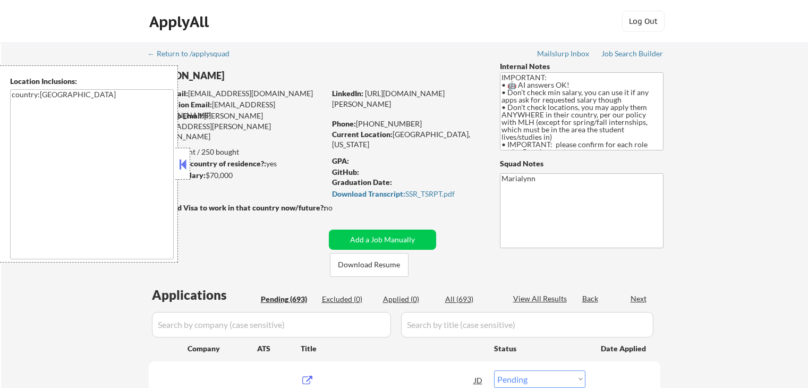
select select ""pending""
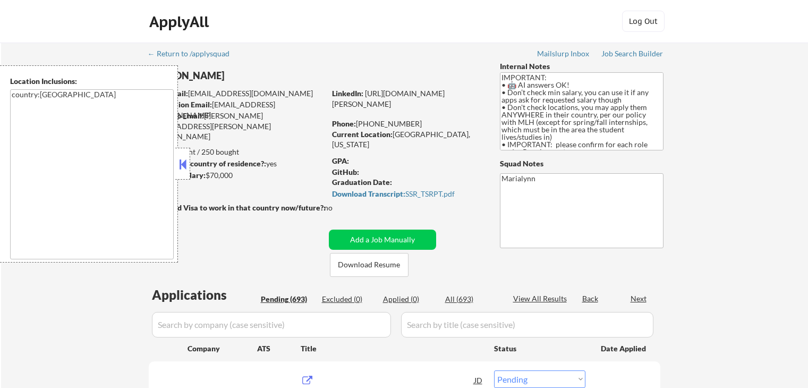
select select ""pending""
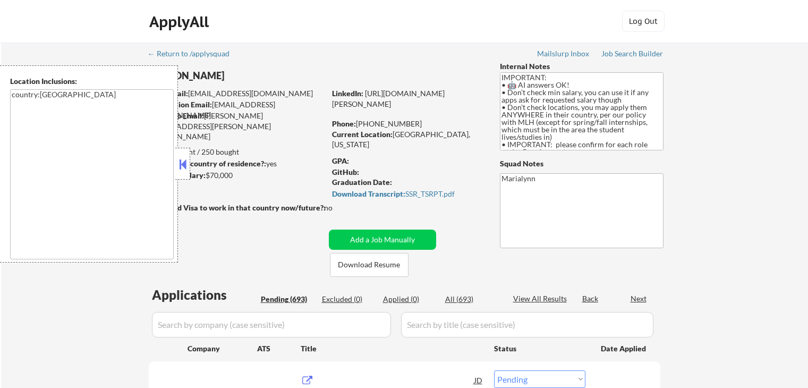
select select ""pending""
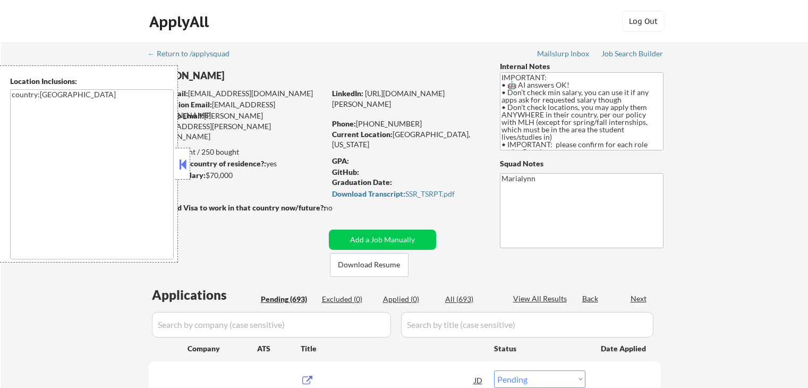
select select ""pending""
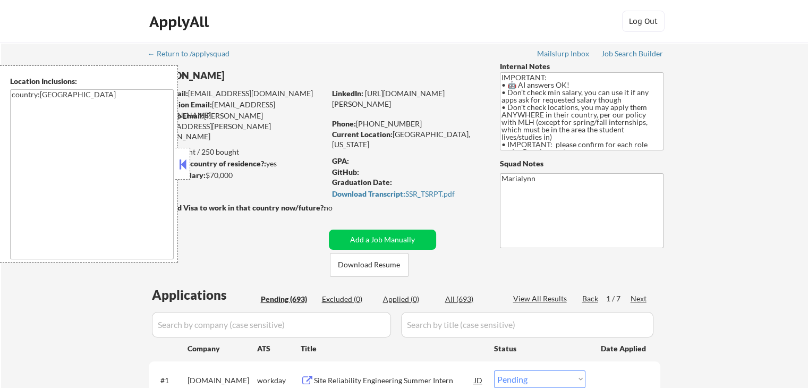
click at [183, 166] on button at bounding box center [183, 164] width 12 height 16
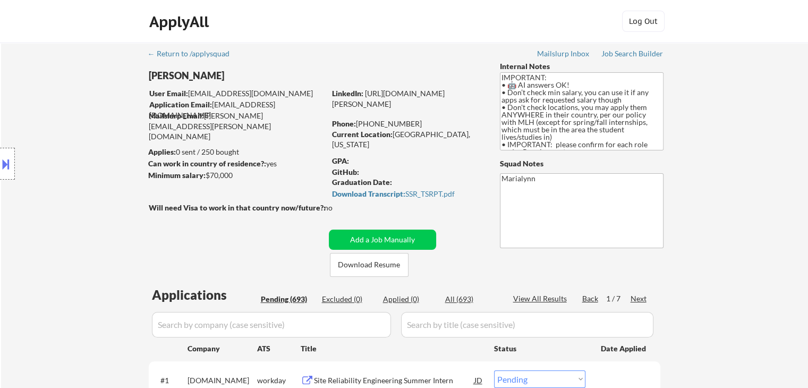
copy div "[PERSON_NAME]"
drag, startPoint x: 230, startPoint y: 76, endPoint x: 152, endPoint y: 66, distance: 78.8
click at [152, 66] on body "← Return to /applysquad Mailslurp Inbox Job Search Builder [PERSON_NAME] User E…" at bounding box center [404, 194] width 808 height 388
click at [410, 100] on link "[URL][DOMAIN_NAME][PERSON_NAME]" at bounding box center [388, 99] width 113 height 20
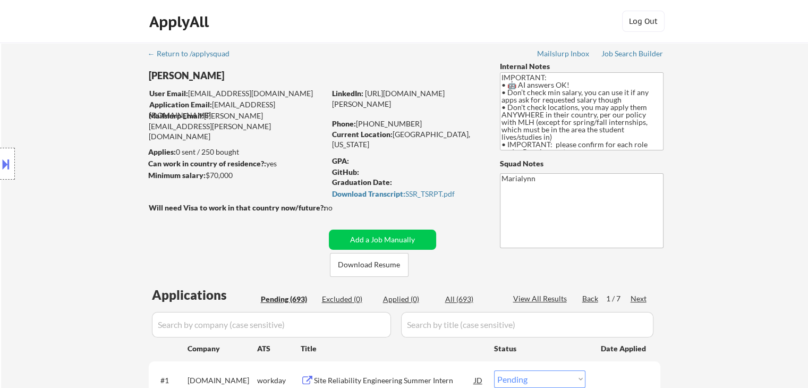
click at [229, 73] on div "[PERSON_NAME]" at bounding box center [258, 75] width 218 height 13
copy div "[PERSON_NAME]"
drag, startPoint x: 360, startPoint y: 122, endPoint x: 430, endPoint y: 128, distance: 70.4
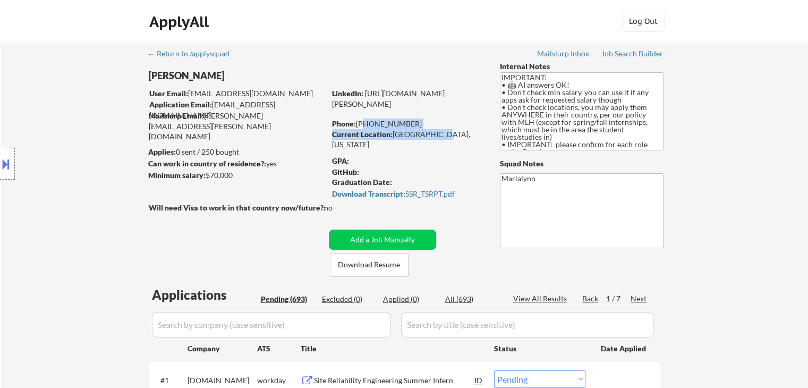
click at [430, 128] on div "Phone: [PHONE_NUMBER]" at bounding box center [407, 123] width 150 height 11
copy div "754) 260-4415"
copy div "[GEOGRAPHIC_DATA], [US_STATE]"
drag, startPoint x: 393, startPoint y: 133, endPoint x: 441, endPoint y: 139, distance: 48.1
click at [441, 139] on div "Current Location: [GEOGRAPHIC_DATA], [US_STATE]" at bounding box center [407, 139] width 150 height 21
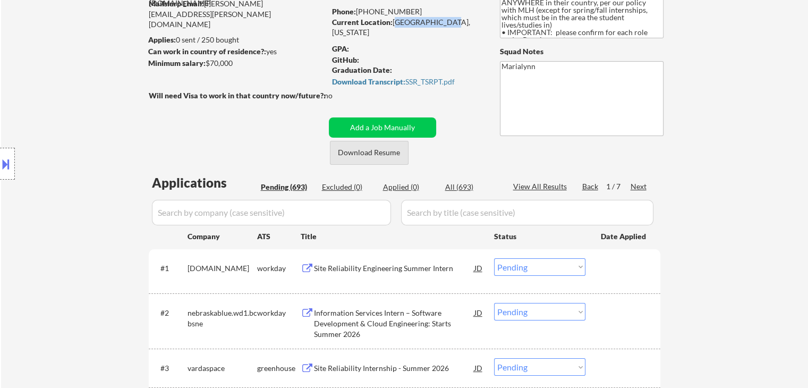
scroll to position [78, 0]
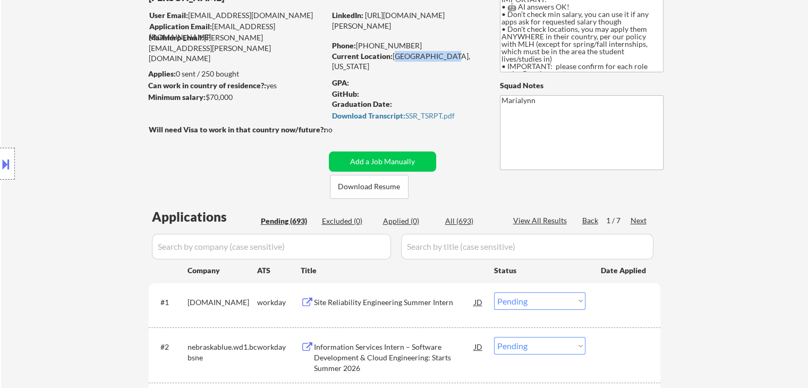
copy div "[GEOGRAPHIC_DATA], [US_STATE]"
select select ""PLACEHOLDER_1427118222253""
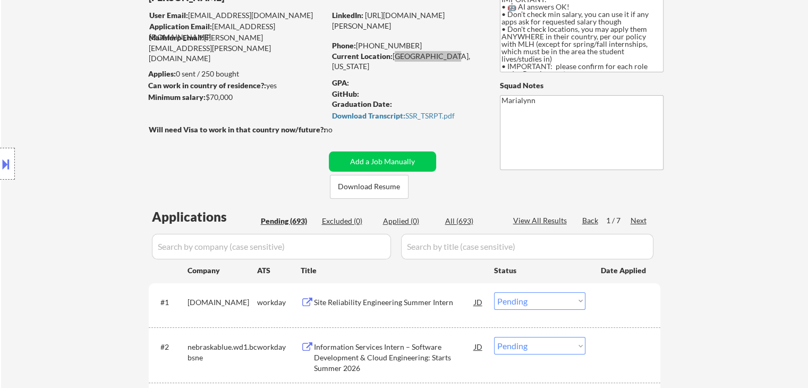
select select ""pending""
